Goal: Task Accomplishment & Management: Manage account settings

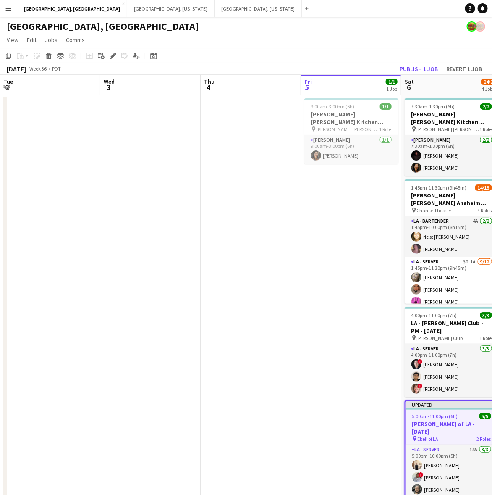
scroll to position [0, 246]
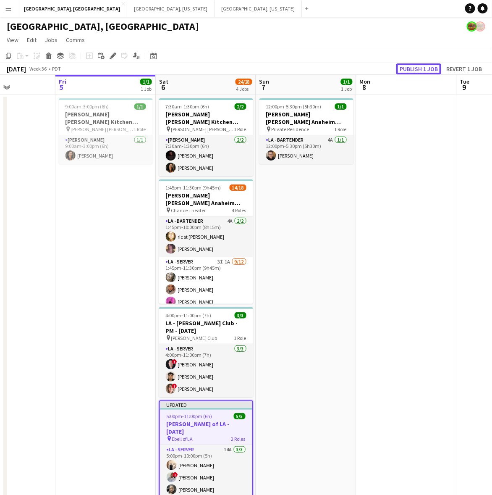
click at [418, 68] on button "Publish 1 job" at bounding box center [418, 68] width 45 height 11
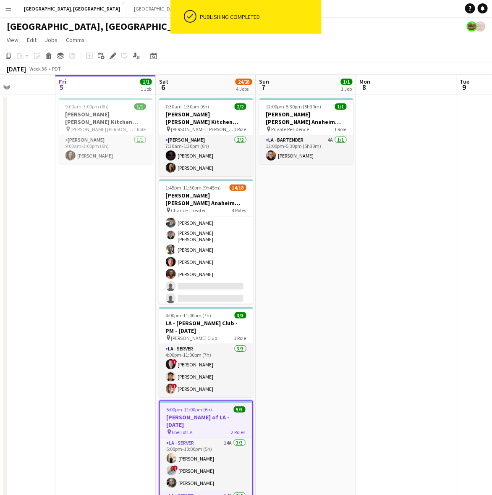
scroll to position [33, 0]
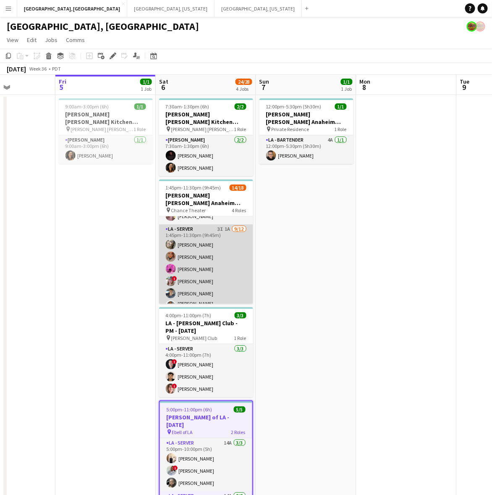
click at [194, 233] on app-card-role "LA - Server 3I 1A [DATE] 1:45pm-11:30pm (9h45m) [PERSON_NAME] [PERSON_NAME] [PE…" at bounding box center [206, 306] width 94 height 165
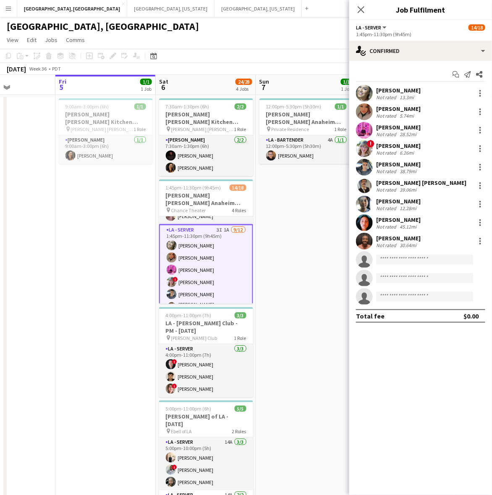
click at [138, 375] on app-date-cell "9:00am-3:00pm (6h) 1/1 [PERSON_NAME] [PERSON_NAME] Kitchen [DATE] pin [PERSON_N…" at bounding box center [105, 318] width 100 height 447
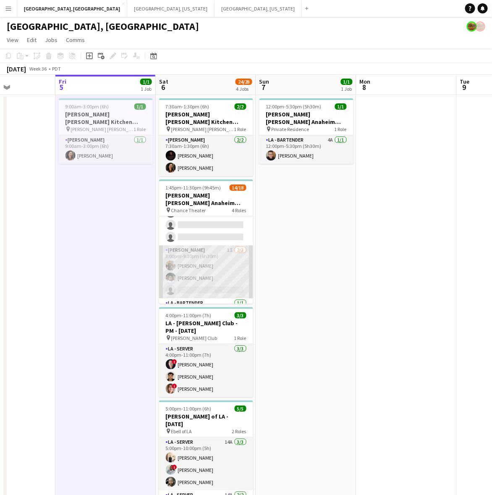
scroll to position [190, 0]
click at [196, 250] on app-card-role "[PERSON_NAME] 1I [DATE] 3:00pm-9:30pm (6h30m) [PERSON_NAME] [PERSON_NAME] singl…" at bounding box center [206, 258] width 94 height 53
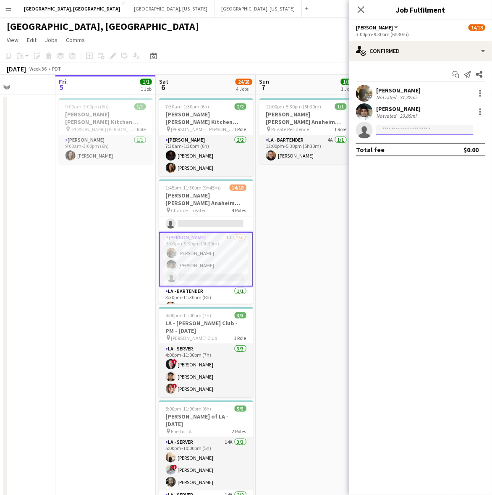
click at [421, 129] on input at bounding box center [424, 130] width 97 height 10
type input "*******"
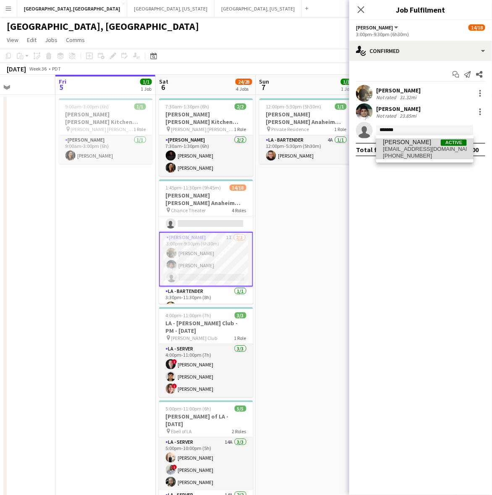
click at [420, 154] on span "[PHONE_NUMBER]" at bounding box center [425, 155] width 84 height 7
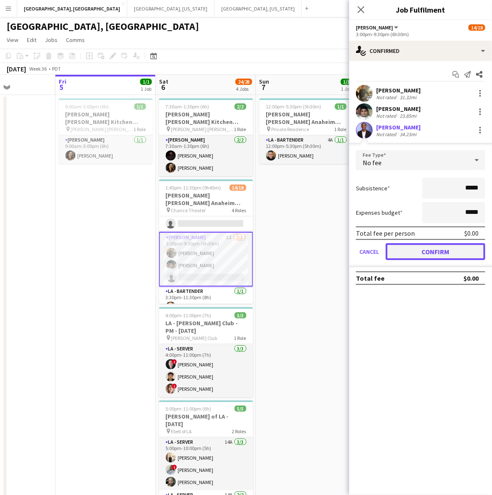
click at [425, 249] on button "Confirm" at bounding box center [435, 251] width 99 height 17
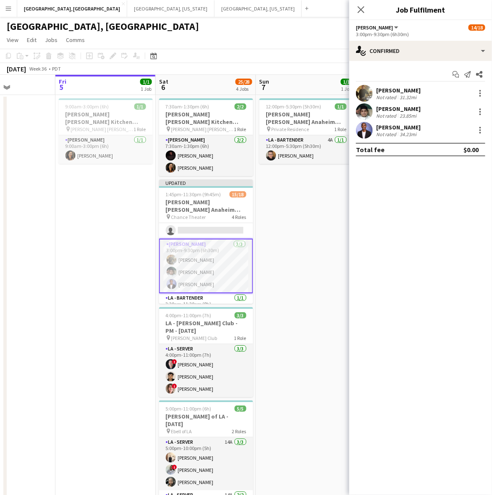
click at [315, 30] on div "[GEOGRAPHIC_DATA], [GEOGRAPHIC_DATA]" at bounding box center [246, 25] width 492 height 16
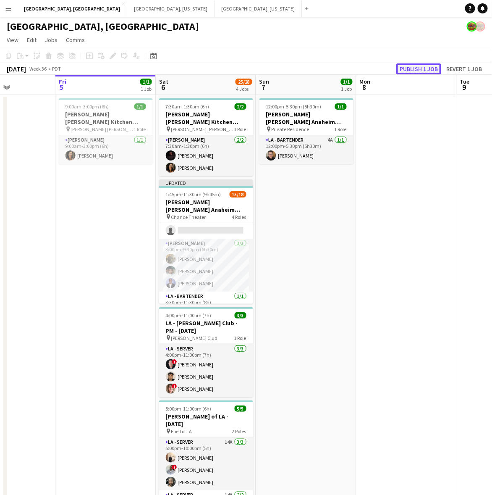
click at [416, 70] on button "Publish 1 job" at bounding box center [418, 68] width 45 height 11
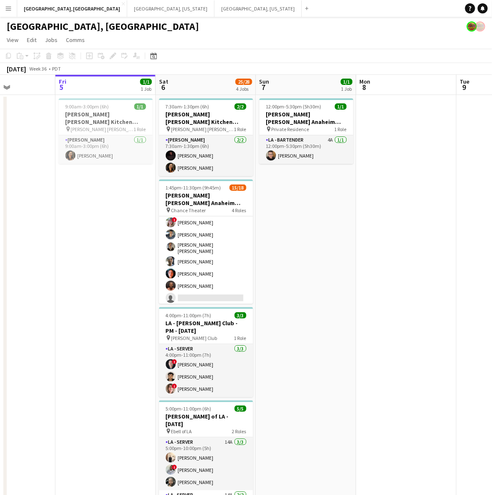
scroll to position [85, 0]
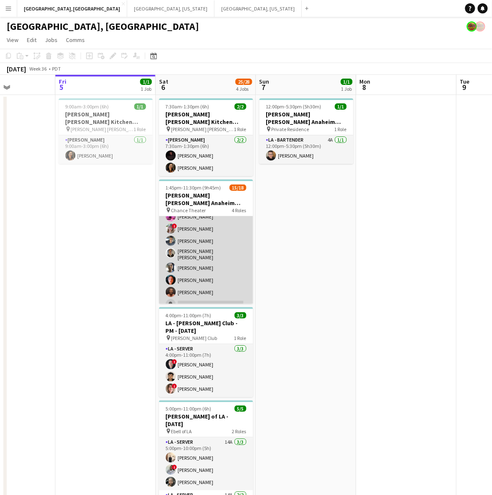
click at [204, 255] on app-card-role "LA - Server 3I 1A [DATE] 1:45pm-11:30pm (9h45m) [PERSON_NAME] [PERSON_NAME] [PE…" at bounding box center [206, 254] width 94 height 165
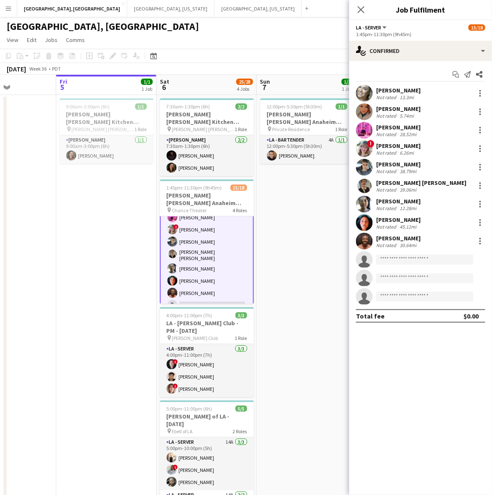
scroll to position [86, 0]
click at [392, 259] on input at bounding box center [424, 259] width 97 height 10
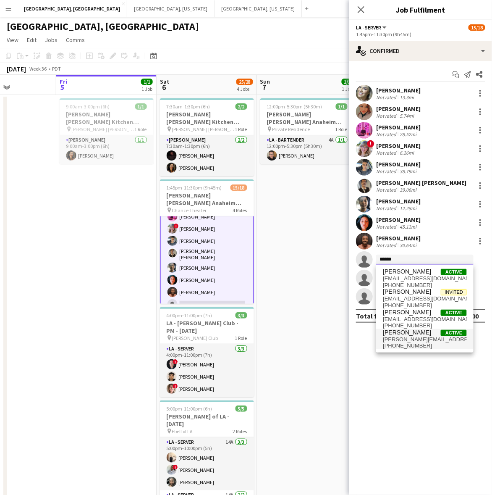
type input "******"
click at [399, 340] on span "[PERSON_NAME][EMAIL_ADDRESS][PERSON_NAME][DOMAIN_NAME]" at bounding box center [425, 339] width 84 height 7
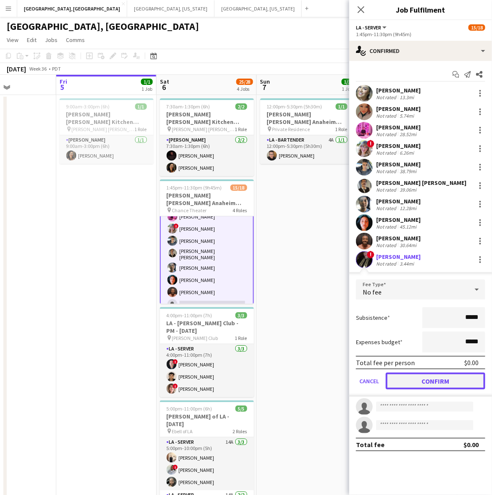
click at [450, 385] on button "Confirm" at bounding box center [435, 380] width 99 height 17
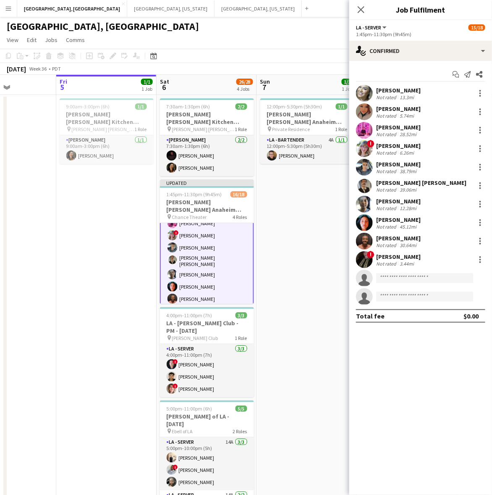
click at [267, 42] on app-page-menu "View Day view expanded Day view collapsed Month view Date picker Jump to [DATE]…" at bounding box center [246, 41] width 492 height 16
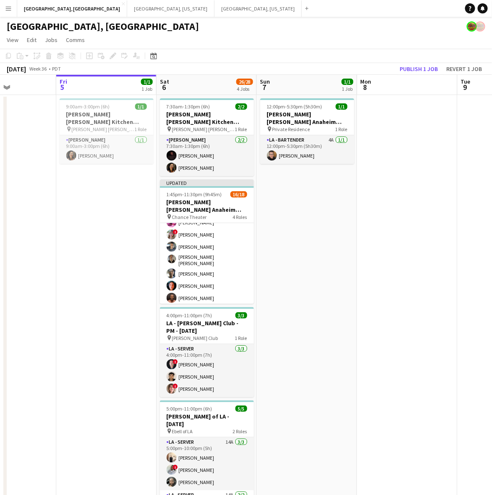
scroll to position [85, 0]
click at [432, 68] on button "Publish 1 job" at bounding box center [418, 68] width 45 height 11
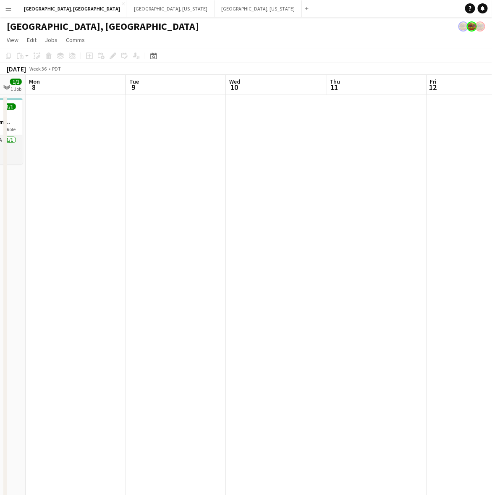
drag, startPoint x: 456, startPoint y: 215, endPoint x: 122, endPoint y: 300, distance: 344.8
click at [122, 300] on app-calendar-viewport "Fri 5 1/1 1 Job Sat 6 26/28 4 Jobs Sun 7 1/1 1 Job Mon 8 Tue 9 Wed 10 Thu 11 Fr…" at bounding box center [246, 309] width 492 height 468
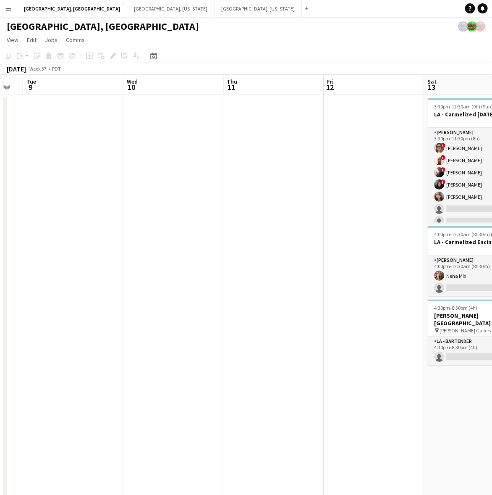
scroll to position [0, 336]
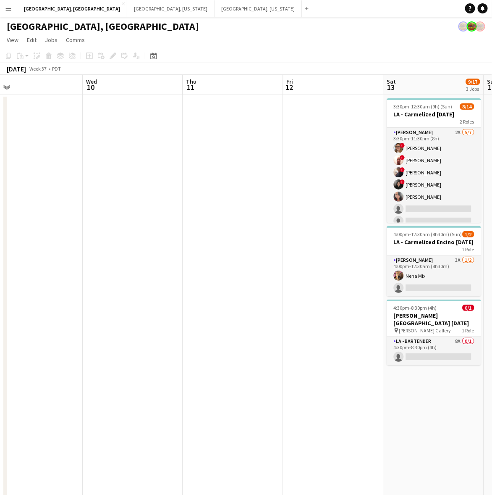
drag, startPoint x: 288, startPoint y: 243, endPoint x: 154, endPoint y: 270, distance: 135.8
click at [47, 301] on app-calendar-viewport "Sat 6 26/28 4 Jobs Sun 7 1/1 1 Job Mon 8 Tue 9 Wed 10 Thu 11 Fri 12 Sat 13 9/17…" at bounding box center [246, 309] width 492 height 468
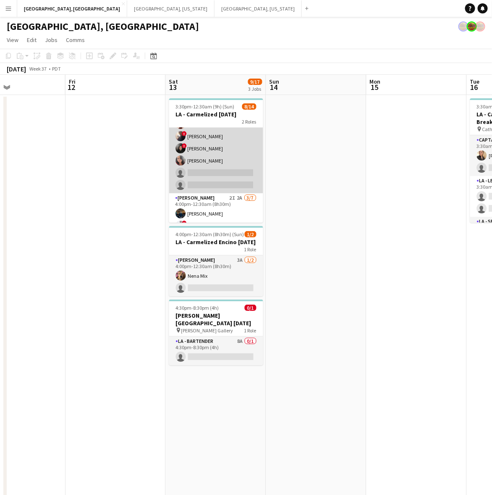
scroll to position [52, 0]
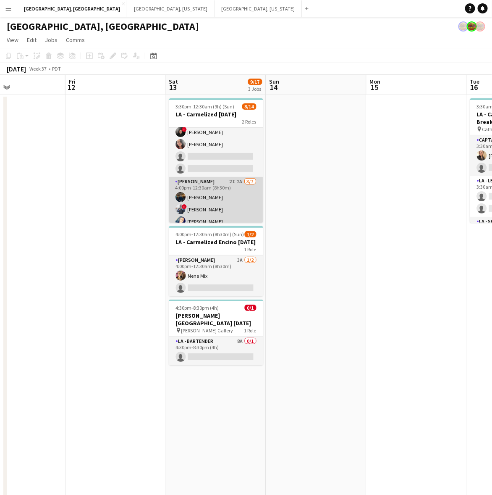
click at [228, 192] on app-card-role "[PERSON_NAME] 2I 2A [DATE] 4:00pm-12:30am (8h30m) [PERSON_NAME] ! [PERSON_NAME]…" at bounding box center [216, 228] width 94 height 102
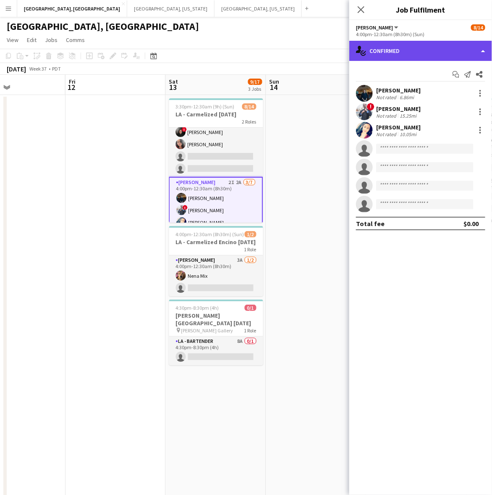
click at [387, 43] on div "single-neutral-actions-check-2 Confirmed" at bounding box center [420, 51] width 143 height 20
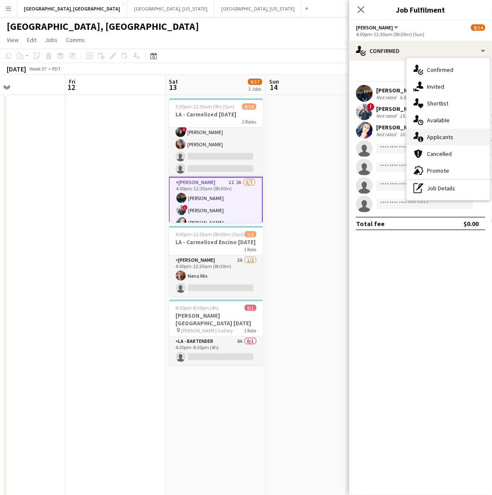
click at [456, 135] on div "single-neutral-actions-information Applicants" at bounding box center [448, 136] width 83 height 17
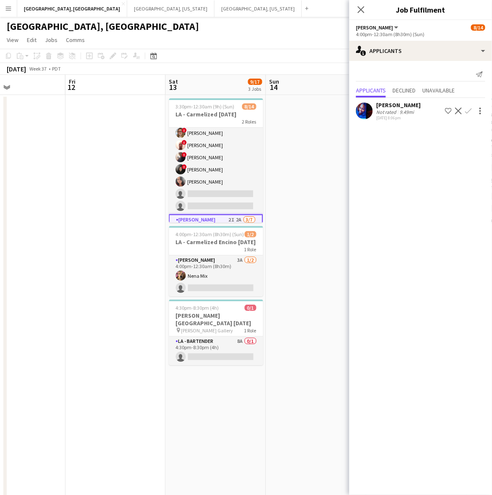
scroll to position [0, 0]
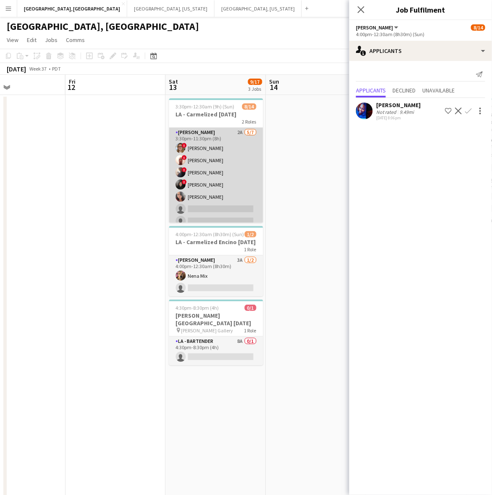
click at [210, 182] on app-card-role "[PERSON_NAME] 2A [DATE] 3:30pm-11:30pm (8h) ! [PERSON_NAME] ! [PERSON_NAME] III…" at bounding box center [216, 179] width 94 height 102
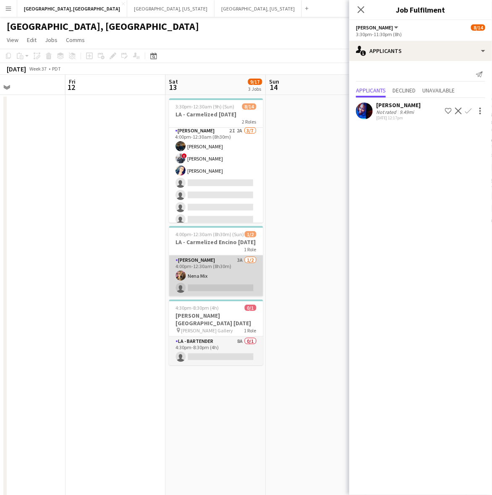
click at [220, 262] on app-card-role "[PERSON_NAME] 3A [DATE] 4:00pm-12:30am (8h30m) Nena Mix single-neutral-actions" at bounding box center [216, 275] width 94 height 41
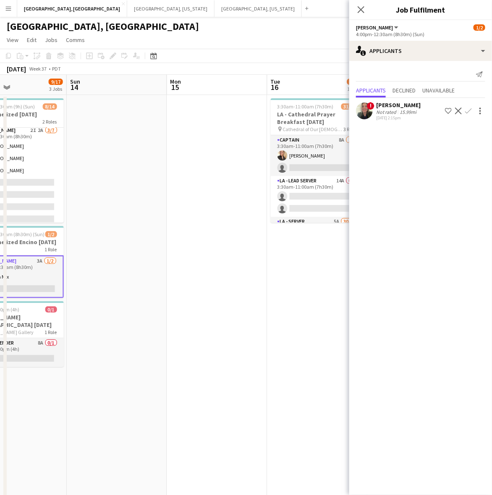
scroll to position [0, 243]
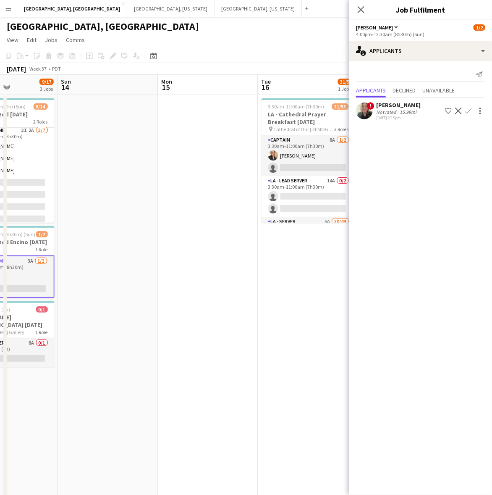
drag, startPoint x: 199, startPoint y: 193, endPoint x: 115, endPoint y: 227, distance: 90.4
click at [115, 227] on app-calendar-viewport "Thu 11 Fri 12 Sat 13 9/17 3 Jobs Sun 14 Mon 15 Tue 16 31/53 1 Job Wed 17 Thu 18…" at bounding box center [246, 309] width 492 height 468
click at [290, 164] on app-card-role "Captain 8A [DATE] 3:30am-11:00am (7h30m) [PERSON_NAME] single-neutral-actions" at bounding box center [309, 155] width 94 height 41
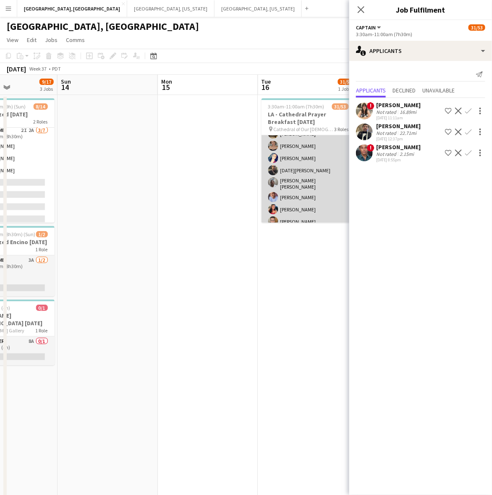
click at [303, 196] on app-card-role "LA - Server 5A 30/49 4:00am-10:00am (6h) [PERSON_NAME] [PERSON_NAME] [PERSON_NA…" at bounding box center [309, 423] width 94 height 620
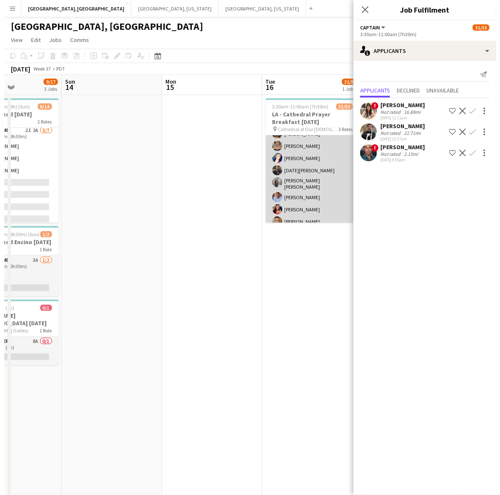
scroll to position [104, 0]
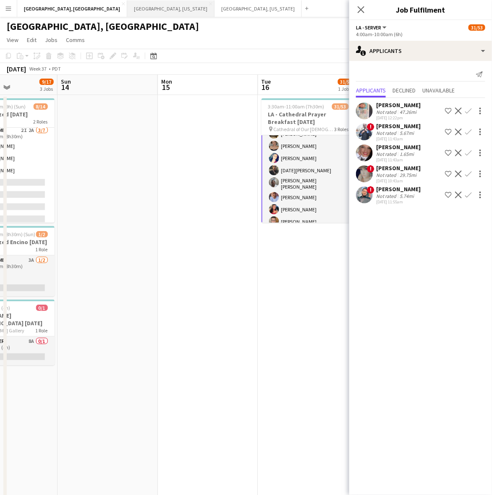
click at [127, 5] on button "[GEOGRAPHIC_DATA], [US_STATE] Close" at bounding box center [170, 8] width 87 height 16
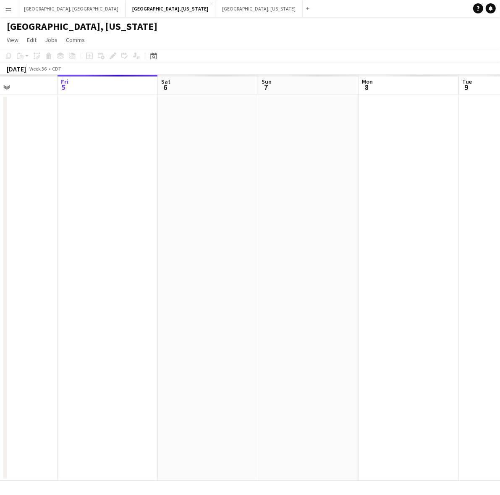
drag, startPoint x: 236, startPoint y: 191, endPoint x: -56, endPoint y: 263, distance: 300.9
click at [0, 263] on html "Menu Boards Boards Boards All jobs Status Workforce Workforce My Workforce Recr…" at bounding box center [250, 247] width 500 height 495
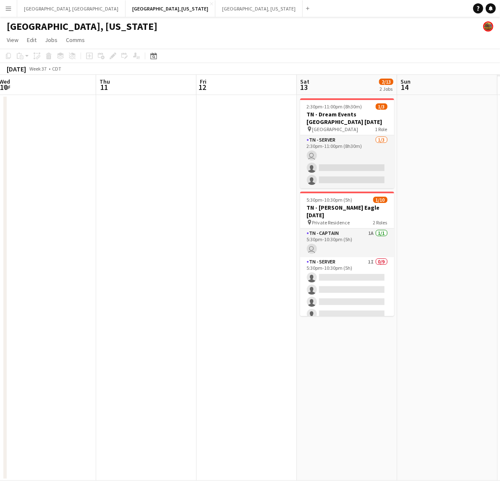
scroll to position [0, 287]
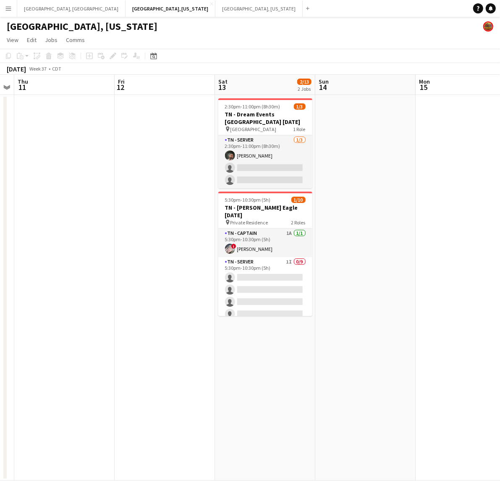
drag, startPoint x: 133, startPoint y: 244, endPoint x: 26, endPoint y: 272, distance: 110.6
click at [26, 272] on app-calendar-viewport "Mon 8 Tue 9 Wed 10 Thu 11 Fri 12 Sat 13 2/13 2 Jobs Sun 14 Mon 15 Tue 16 Wed 17…" at bounding box center [250, 278] width 500 height 406
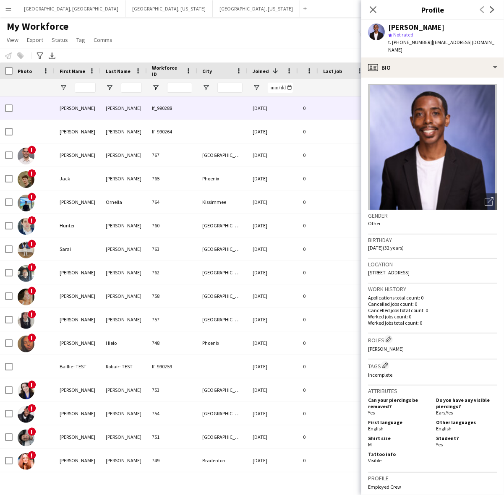
scroll to position [167, 0]
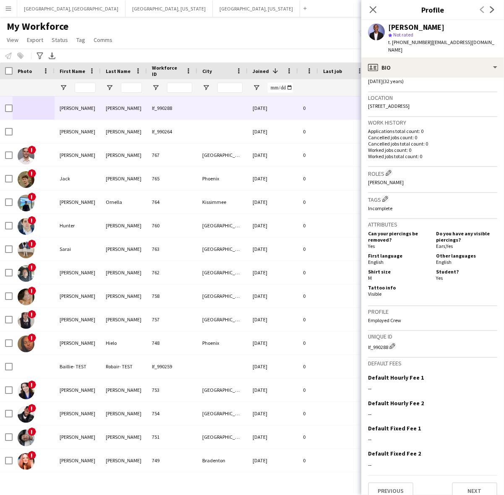
click at [8, 8] on app-icon "Menu" at bounding box center [8, 8] width 7 height 7
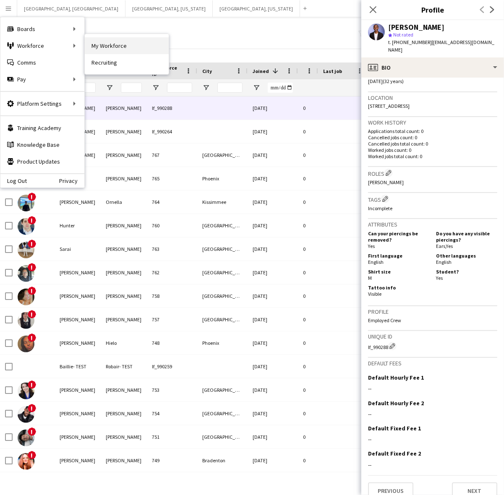
click at [136, 44] on link "My Workforce" at bounding box center [127, 45] width 84 height 17
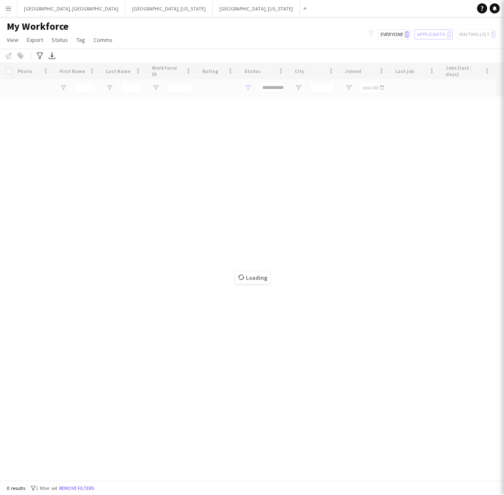
type input "**********"
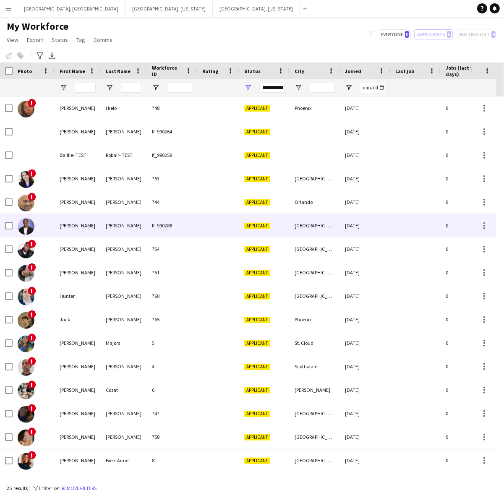
click at [199, 223] on div at bounding box center [218, 225] width 42 height 23
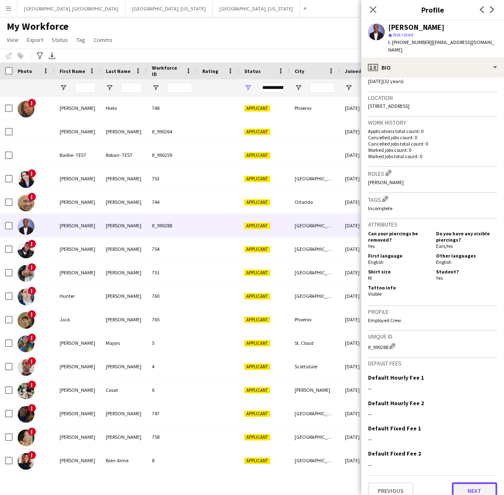
click at [470, 483] on button "Next" at bounding box center [474, 491] width 45 height 17
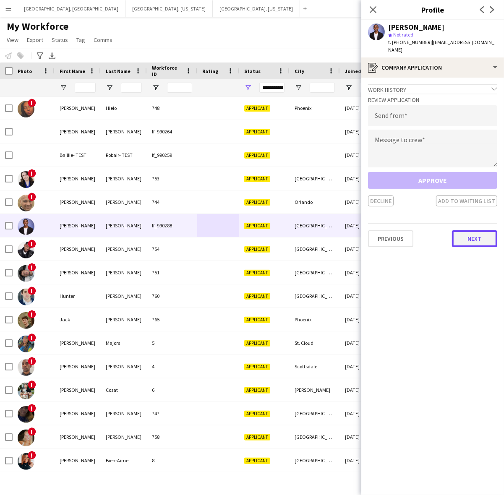
click at [466, 230] on button "Next" at bounding box center [474, 238] width 45 height 17
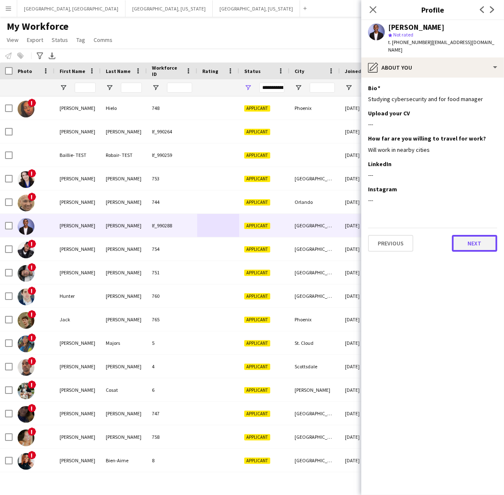
click at [468, 235] on button "Next" at bounding box center [474, 243] width 45 height 17
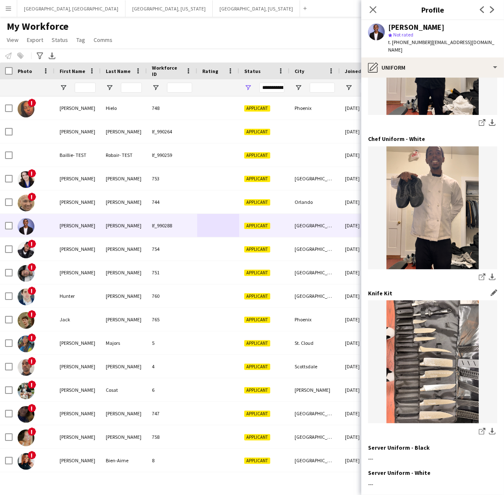
scroll to position [0, 0]
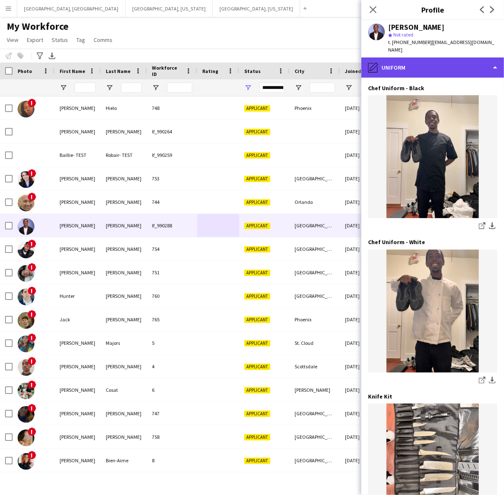
click at [420, 58] on div "pencil4 Uniform" at bounding box center [432, 68] width 143 height 20
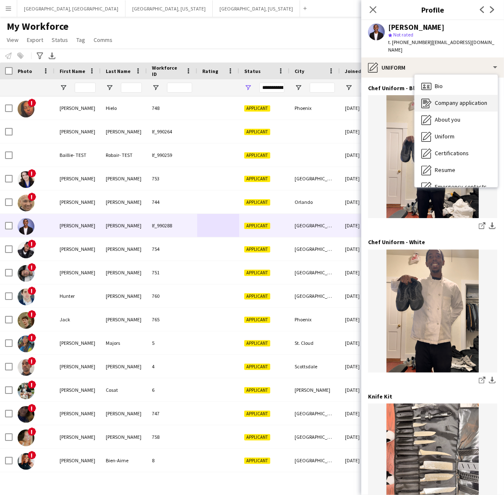
click at [445, 99] on span "Company application" at bounding box center [461, 103] width 52 height 8
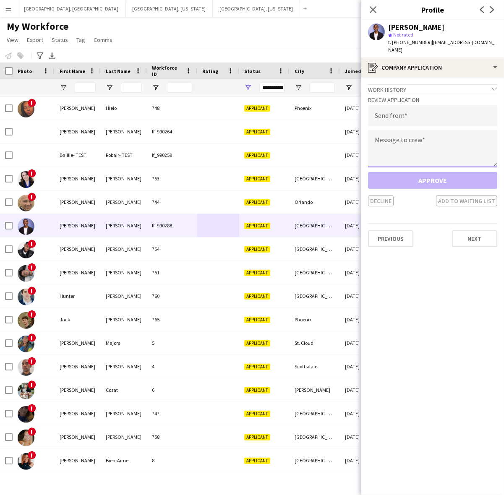
click at [402, 137] on textarea at bounding box center [432, 149] width 129 height 38
paste textarea "**********"
type textarea "**********"
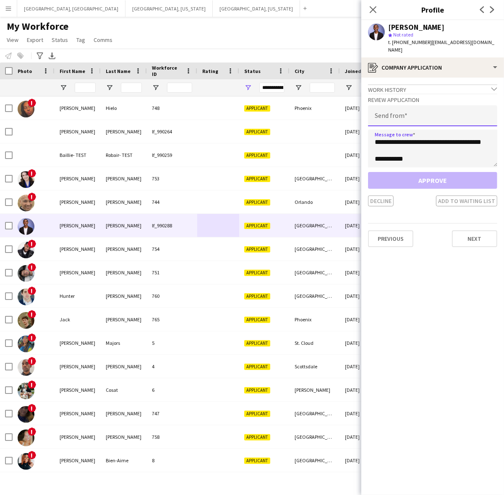
click at [397, 110] on input "email" at bounding box center [432, 115] width 129 height 21
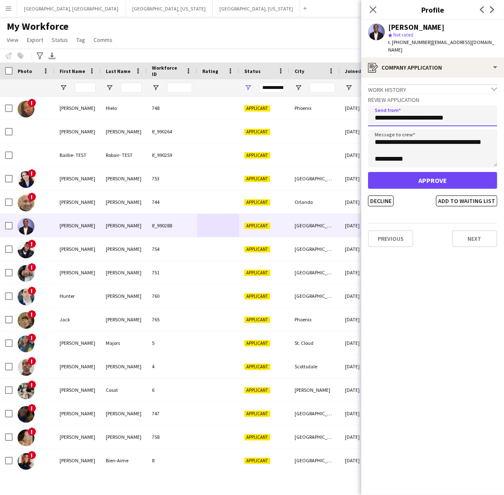
type input "**********"
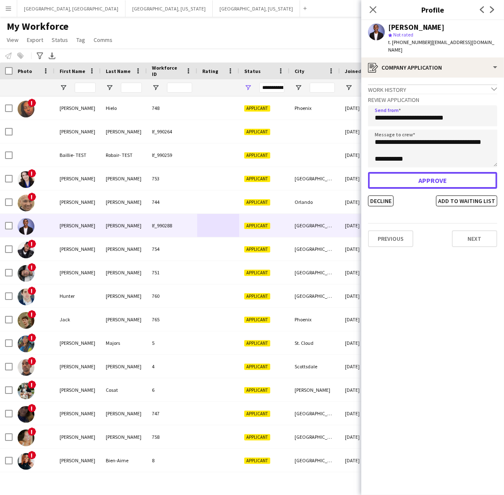
click at [420, 172] on button "Approve" at bounding box center [432, 180] width 129 height 17
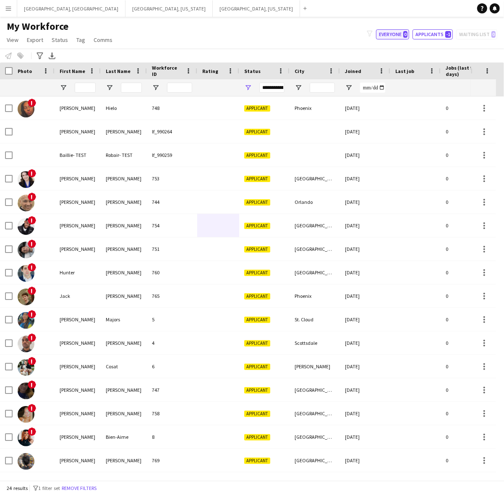
click at [399, 34] on button "Everyone 0" at bounding box center [392, 34] width 33 height 10
type input "**********"
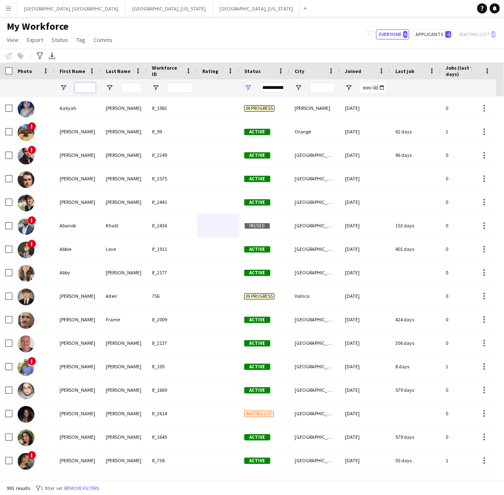
click at [79, 88] on input "First Name Filter Input" at bounding box center [85, 88] width 21 height 10
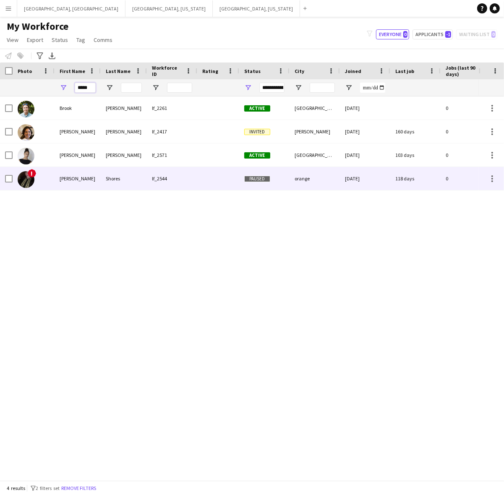
type input "*****"
click at [134, 181] on div "Shores" at bounding box center [124, 178] width 46 height 23
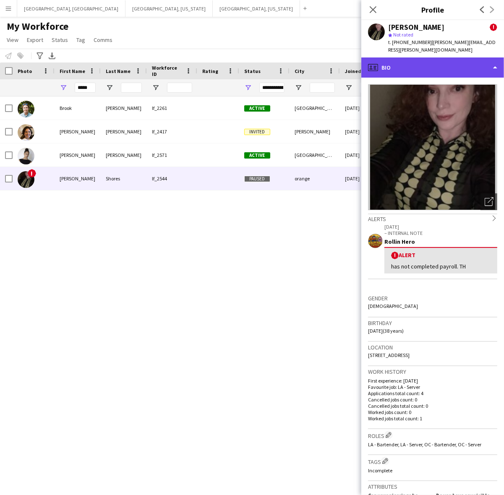
click at [456, 58] on div "profile Bio" at bounding box center [432, 68] width 143 height 20
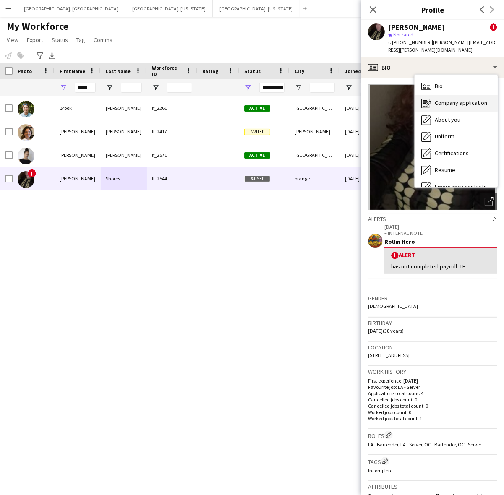
click at [459, 99] on span "Company application" at bounding box center [461, 103] width 52 height 8
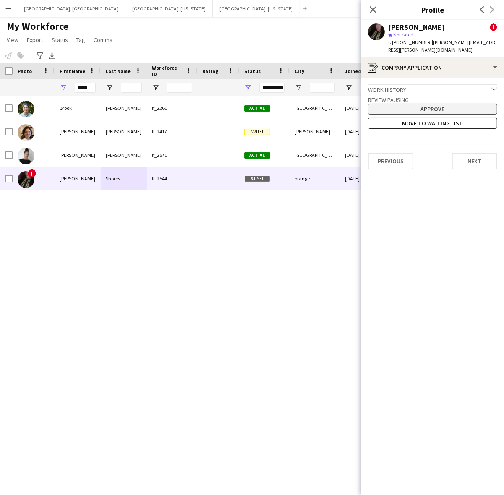
click at [454, 104] on button "Approve" at bounding box center [432, 109] width 129 height 11
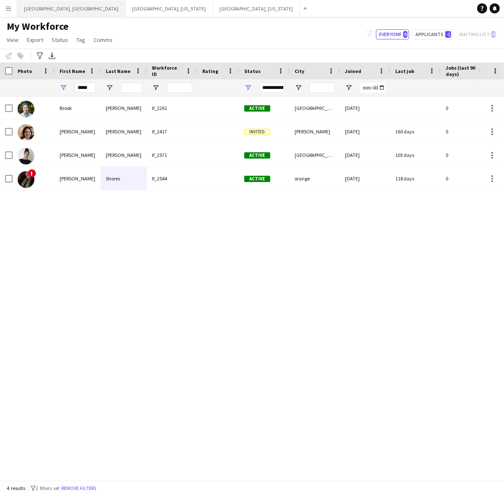
click at [34, 6] on button "Los Angeles, CA Close" at bounding box center [71, 8] width 108 height 16
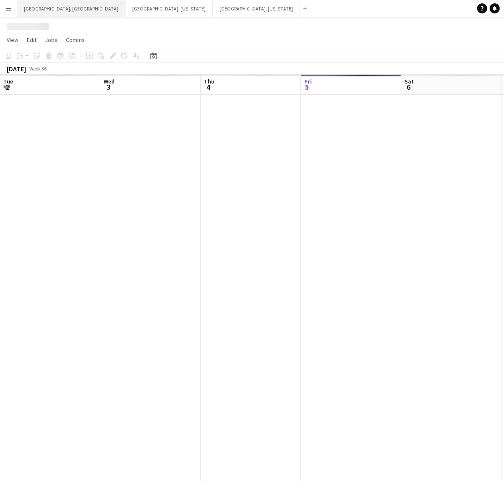
scroll to position [0, 200]
